Goal: Task Accomplishment & Management: Manage account settings

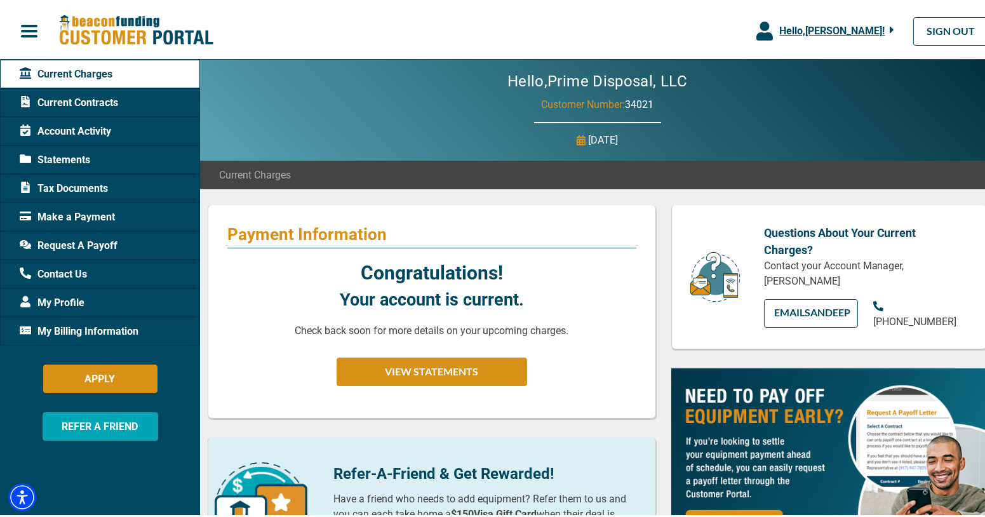
click at [65, 212] on span "Make a Payment" at bounding box center [67, 214] width 95 height 15
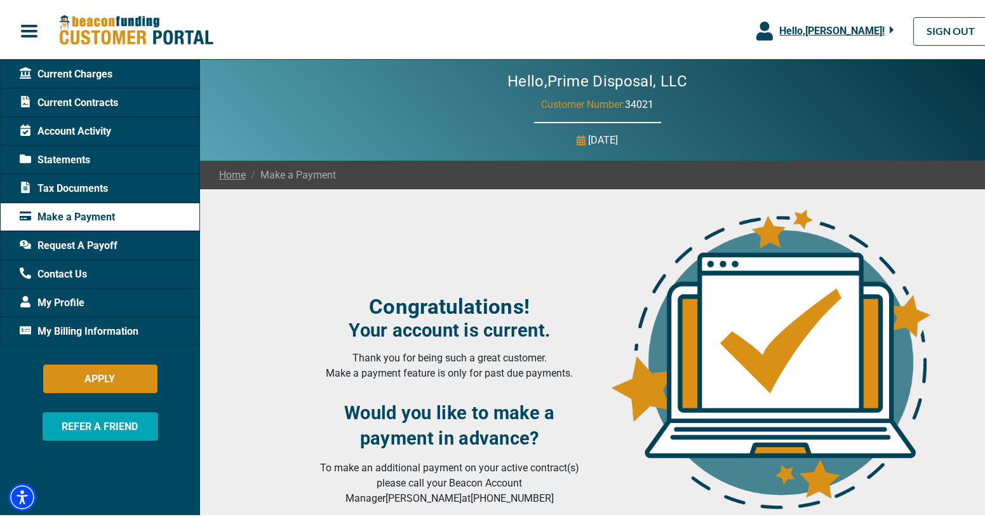
click at [65, 298] on span "My Profile" at bounding box center [52, 300] width 65 height 15
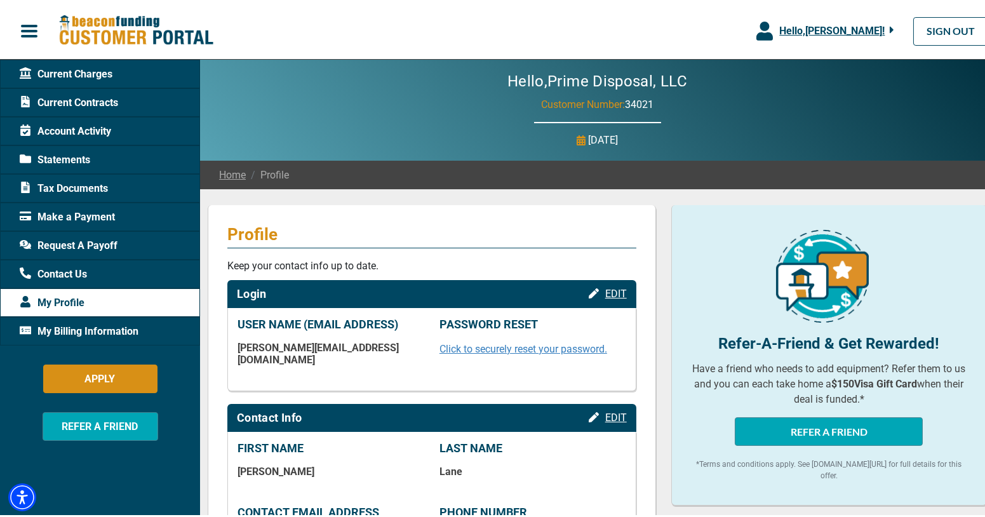
click at [60, 300] on span "My Profile" at bounding box center [52, 300] width 65 height 15
click at [27, 446] on div "REFER A FRIEND" at bounding box center [100, 430] width 200 height 41
click at [935, 29] on link "SIGN OUT" at bounding box center [951, 29] width 75 height 29
